Goal: Task Accomplishment & Management: Manage account settings

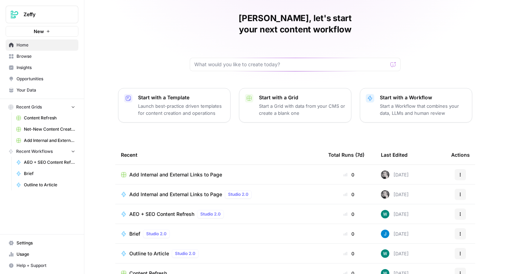
scroll to position [50, 0]
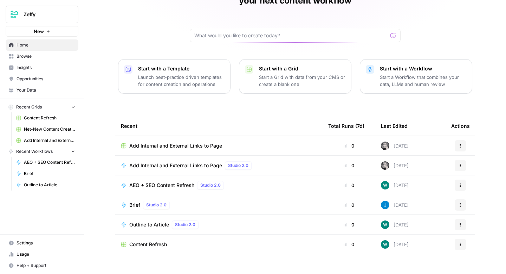
click at [32, 242] on span "Settings" at bounding box center [46, 242] width 59 height 6
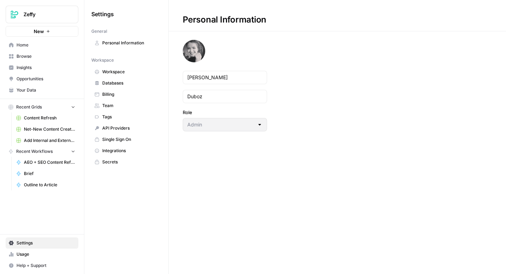
click at [114, 129] on span "API Providers" at bounding box center [130, 128] width 56 height 6
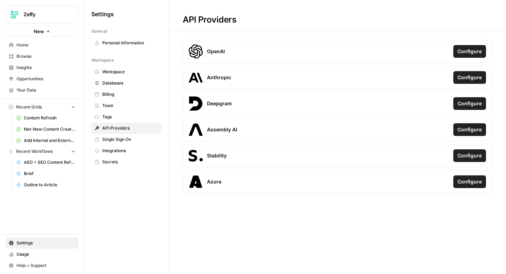
click at [128, 152] on span "Integrations" at bounding box center [130, 150] width 56 height 6
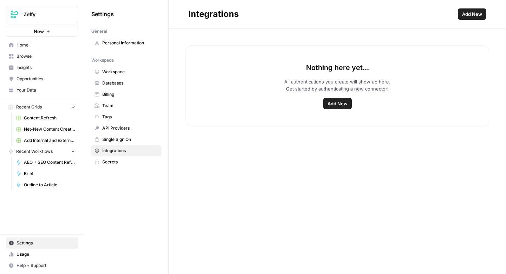
click at [342, 109] on div "Nothing here yet... All authentications you create will show up here. Get start…" at bounding box center [338, 85] width 304 height 81
click at [344, 102] on span "Add New" at bounding box center [338, 103] width 20 height 7
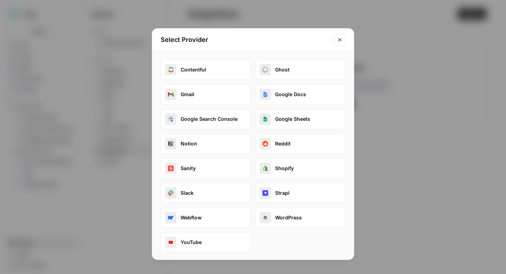
scroll to position [1, 0]
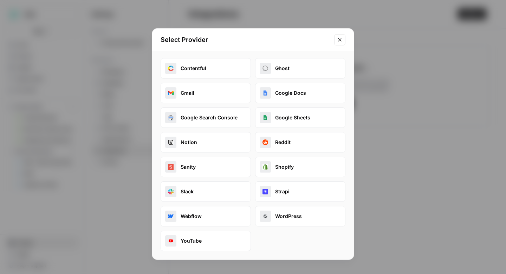
click at [211, 222] on button "Webflow" at bounding box center [206, 216] width 90 height 20
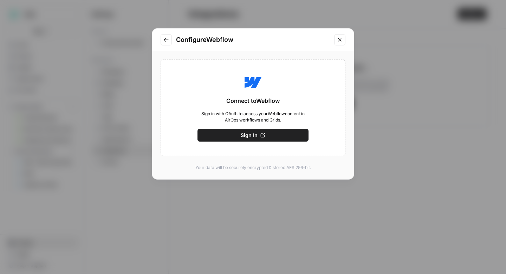
click at [258, 136] on button "Sign In" at bounding box center [253, 135] width 111 height 13
